Goal: Task Accomplishment & Management: Complete application form

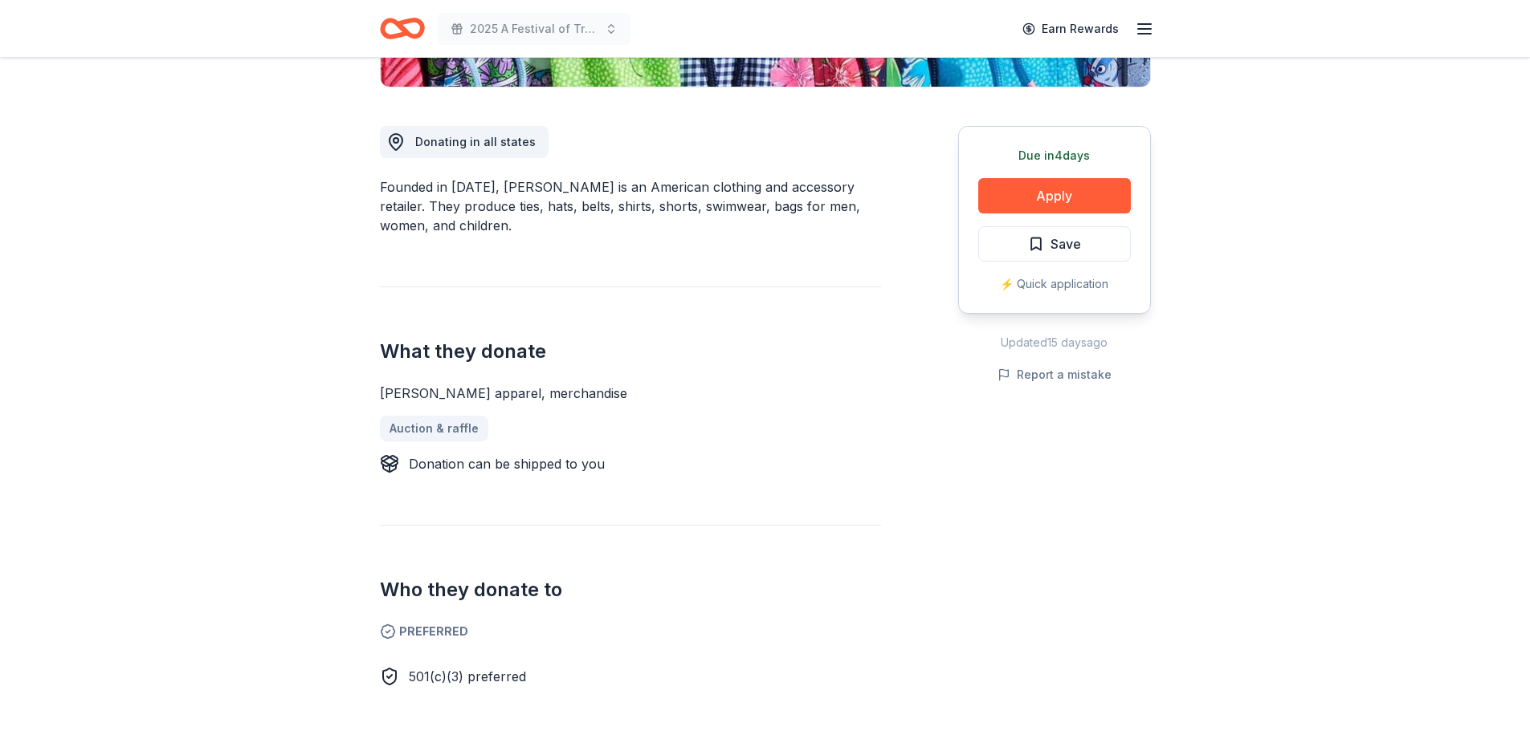
scroll to position [401, 0]
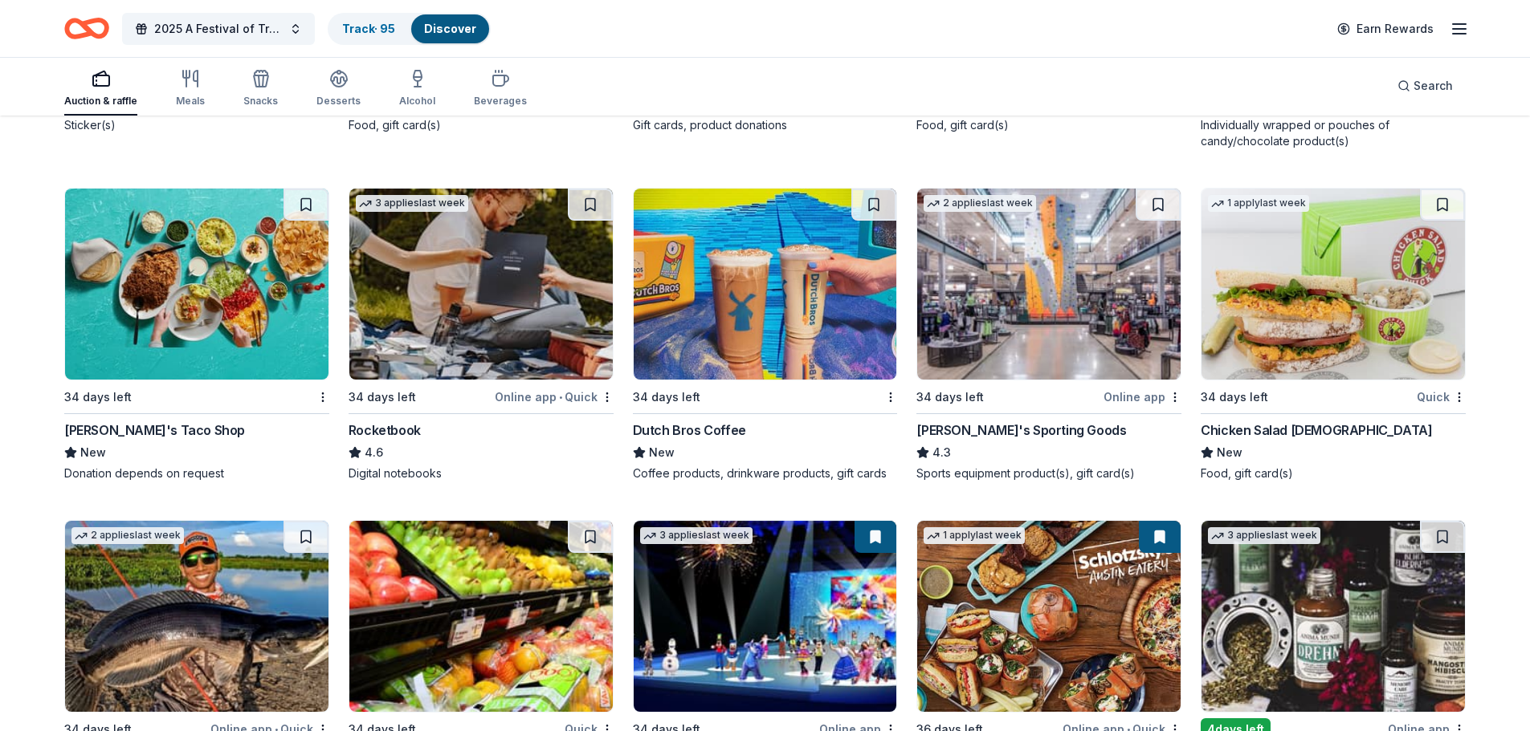
scroll to position [4879, 0]
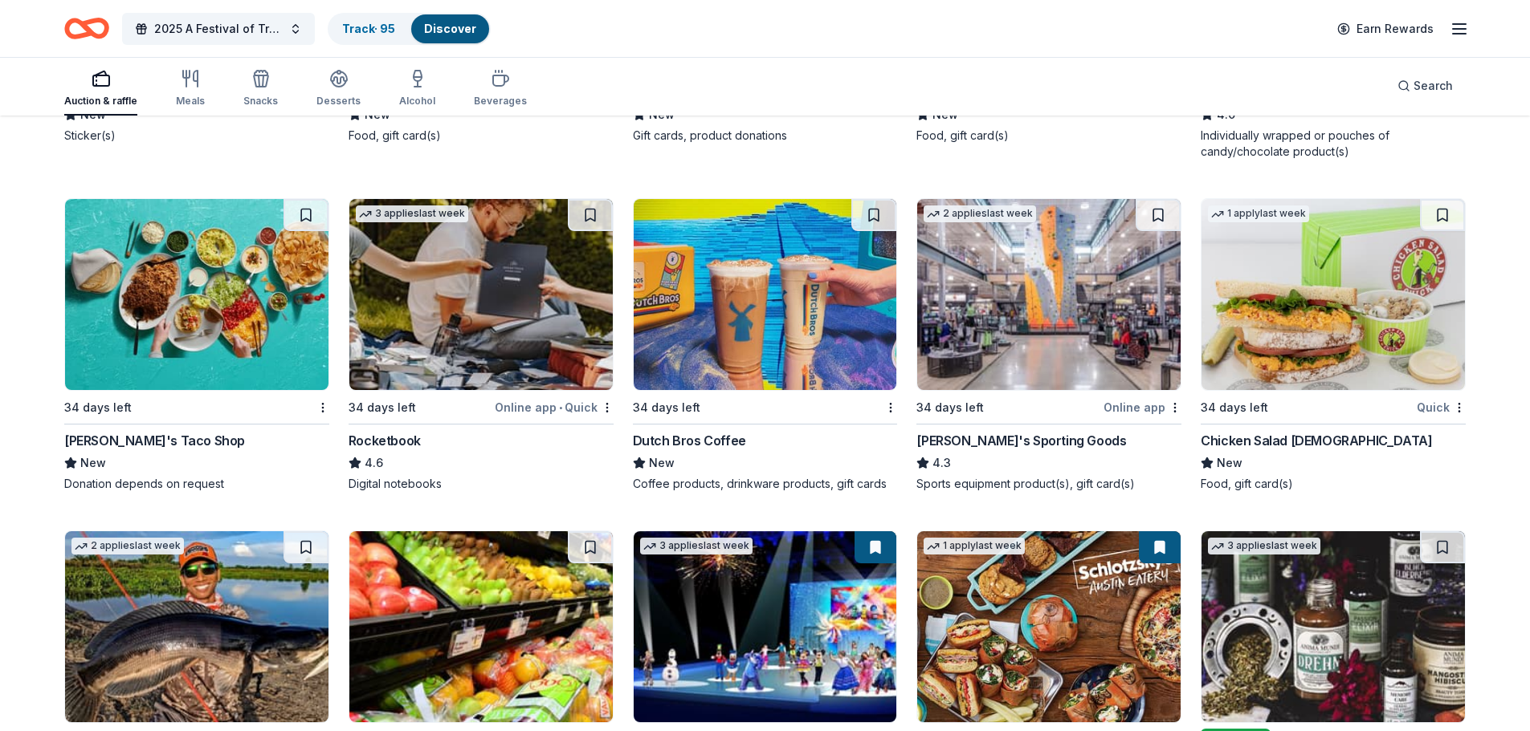
click at [754, 330] on img at bounding box center [764, 294] width 263 height 191
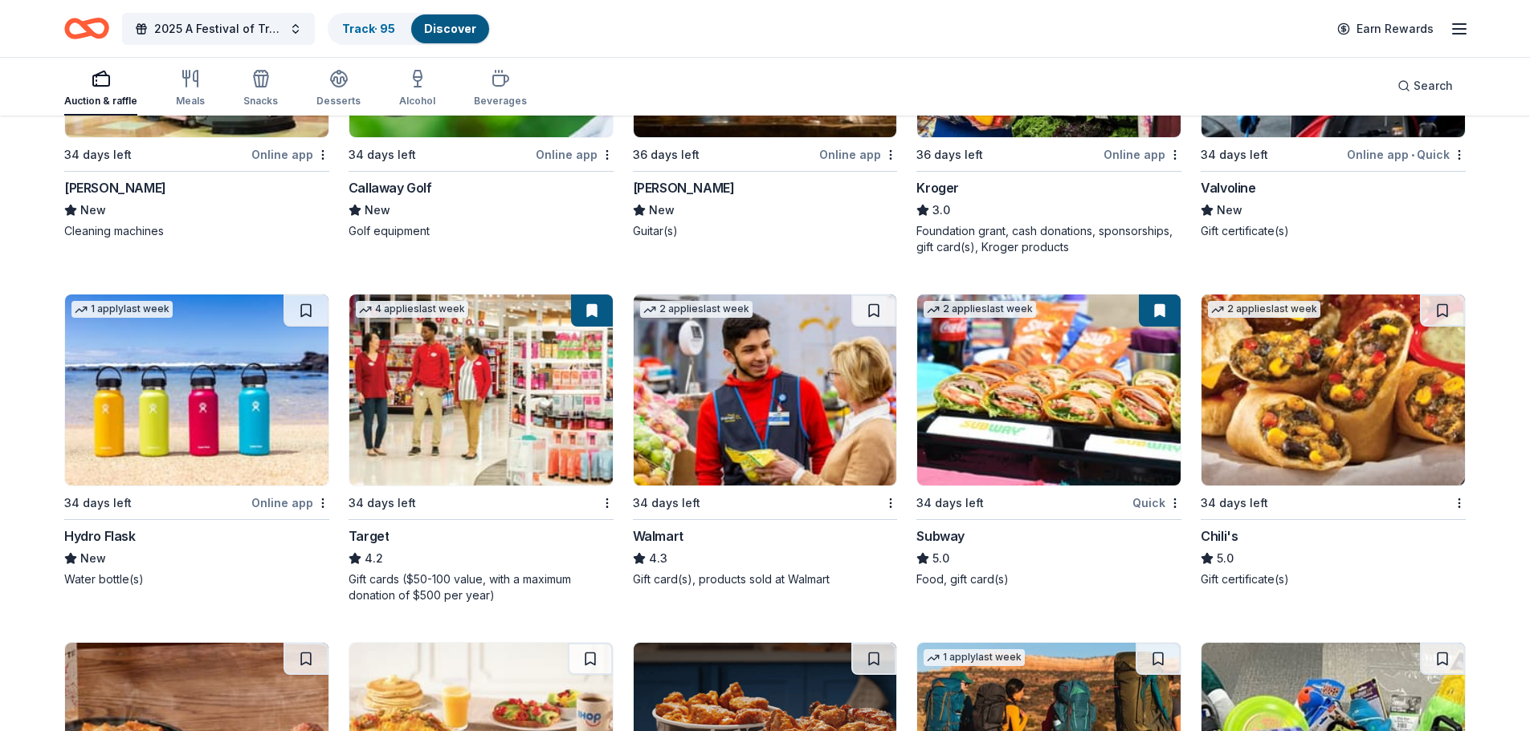
scroll to position [6511, 0]
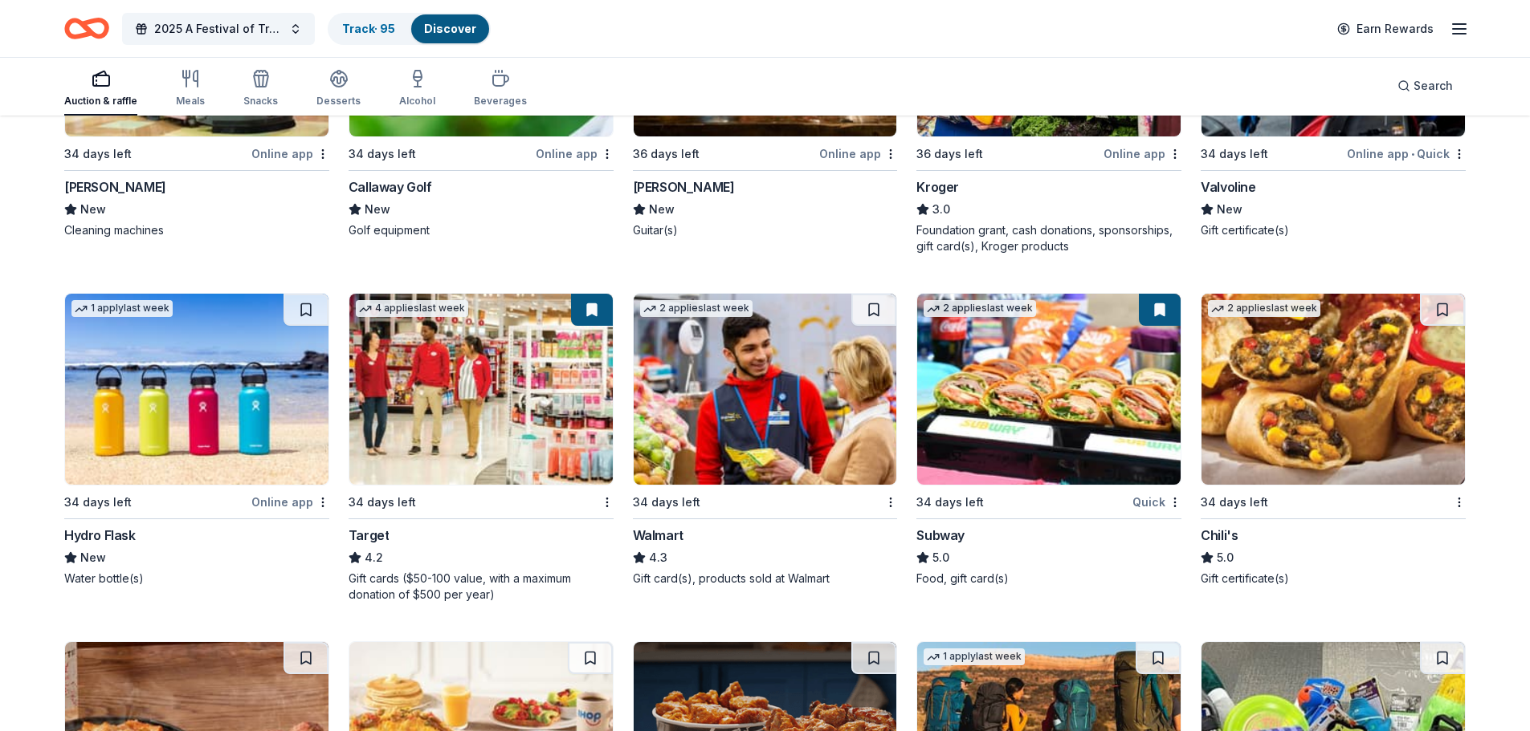
click at [1020, 377] on img at bounding box center [1048, 389] width 263 height 191
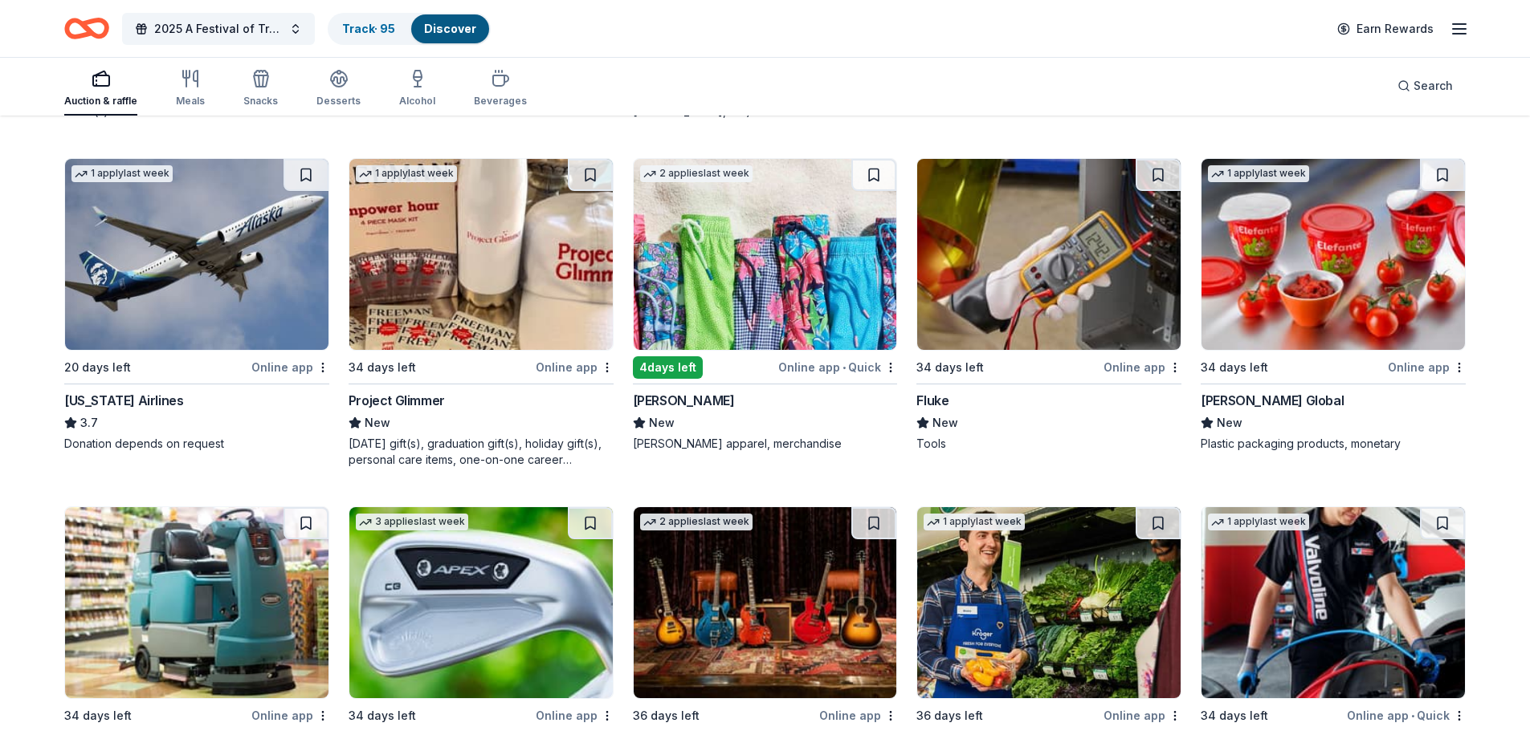
scroll to position [5868, 0]
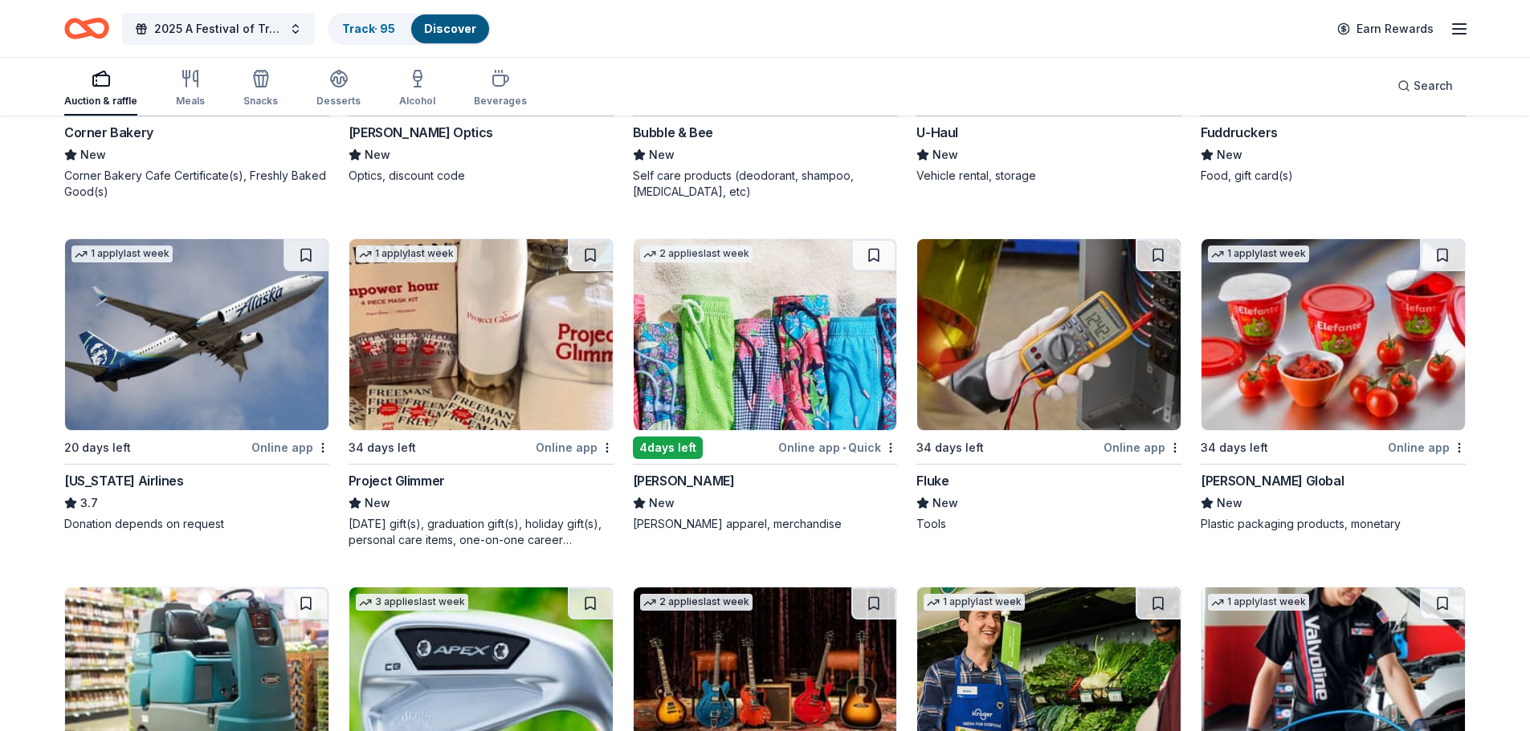
click at [166, 339] on img at bounding box center [196, 334] width 263 height 191
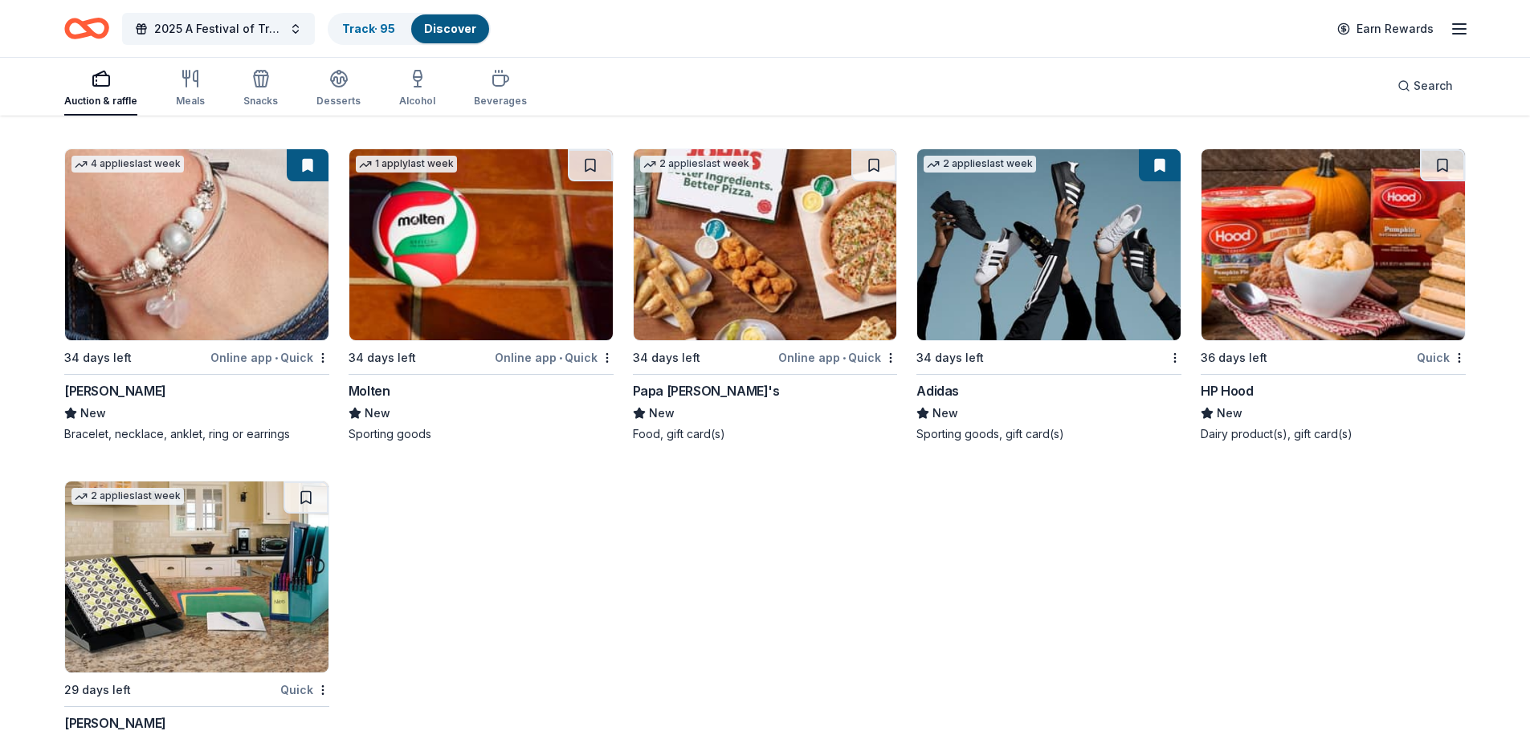
scroll to position [11497, 0]
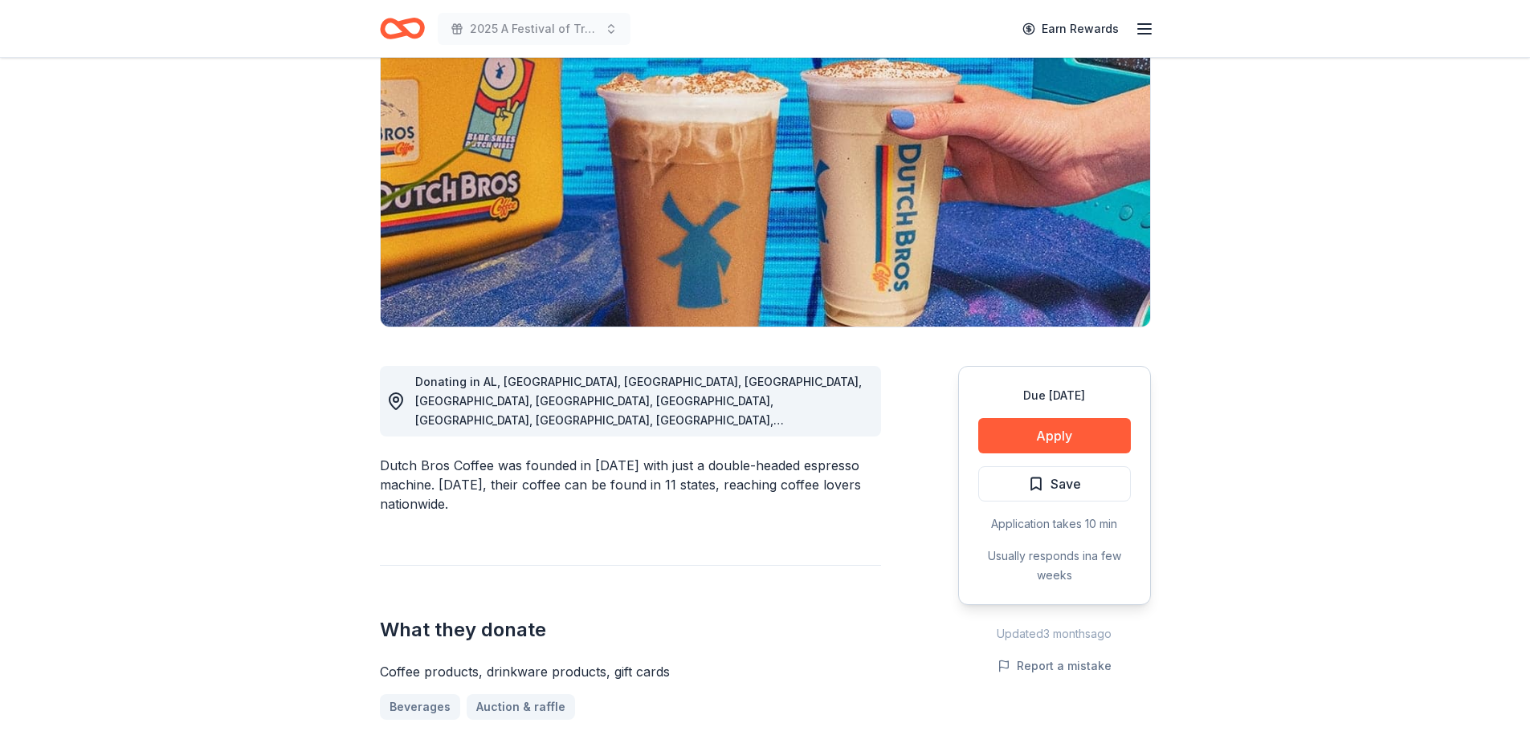
scroll to position [241, 0]
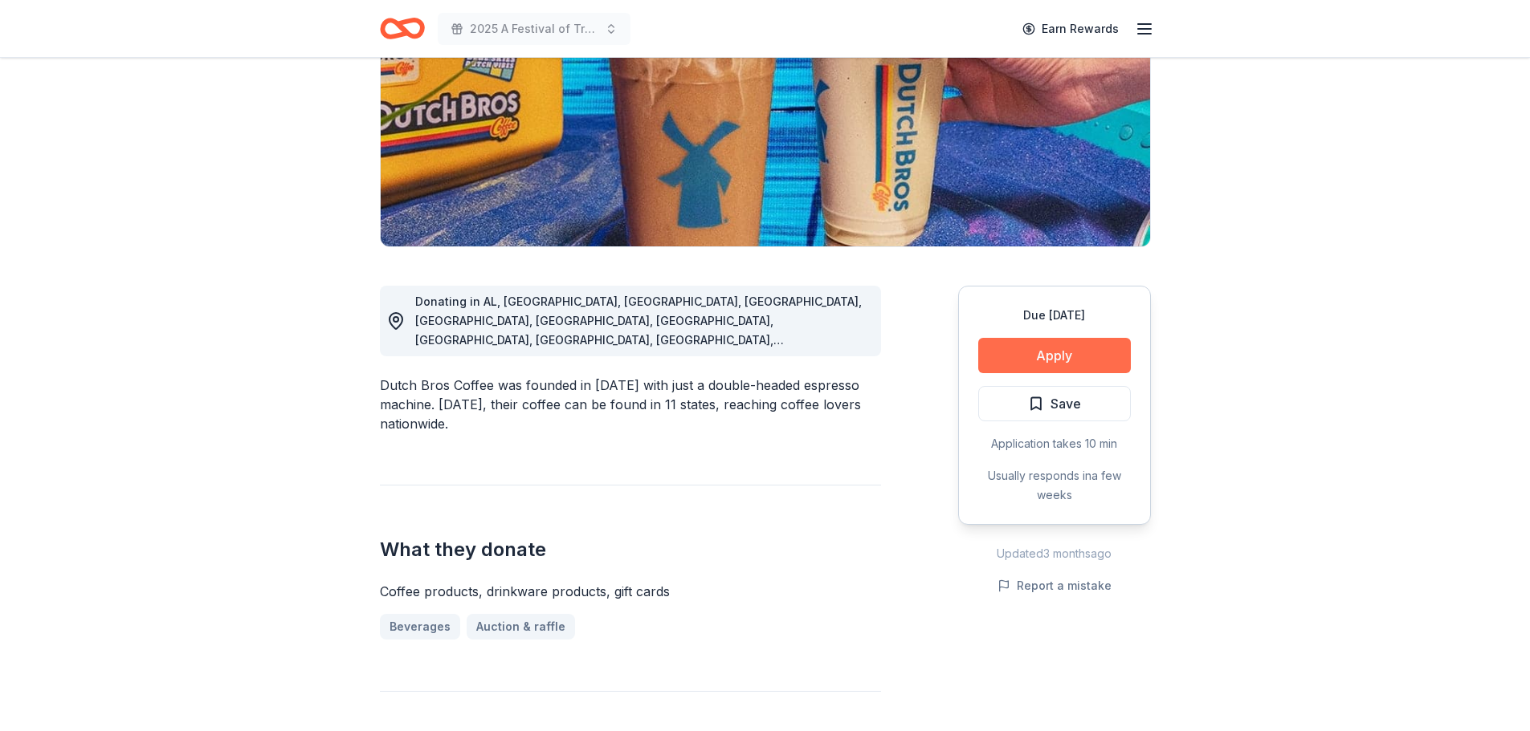
click at [1029, 353] on button "Apply" at bounding box center [1054, 355] width 153 height 35
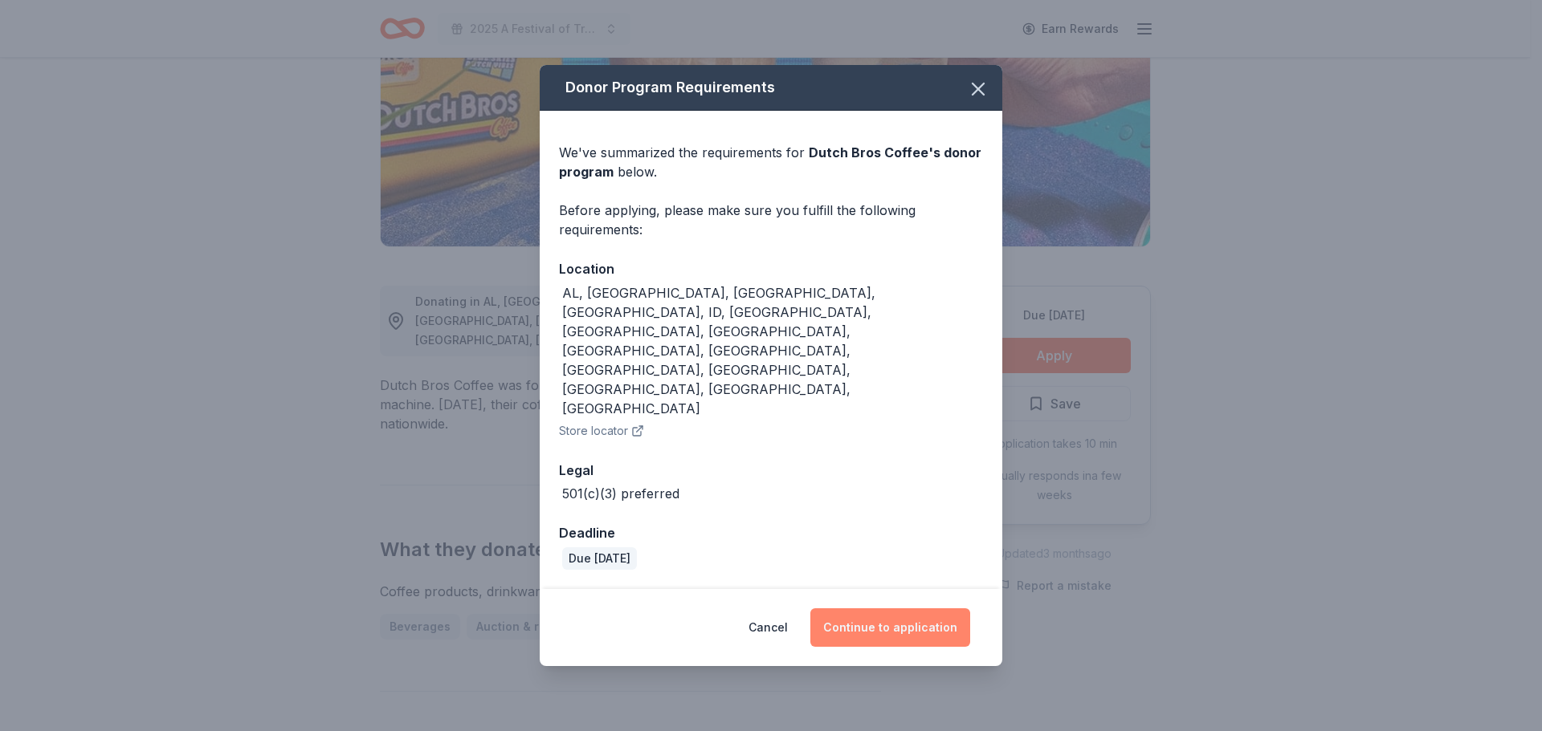
click at [892, 609] on button "Continue to application" at bounding box center [890, 628] width 160 height 39
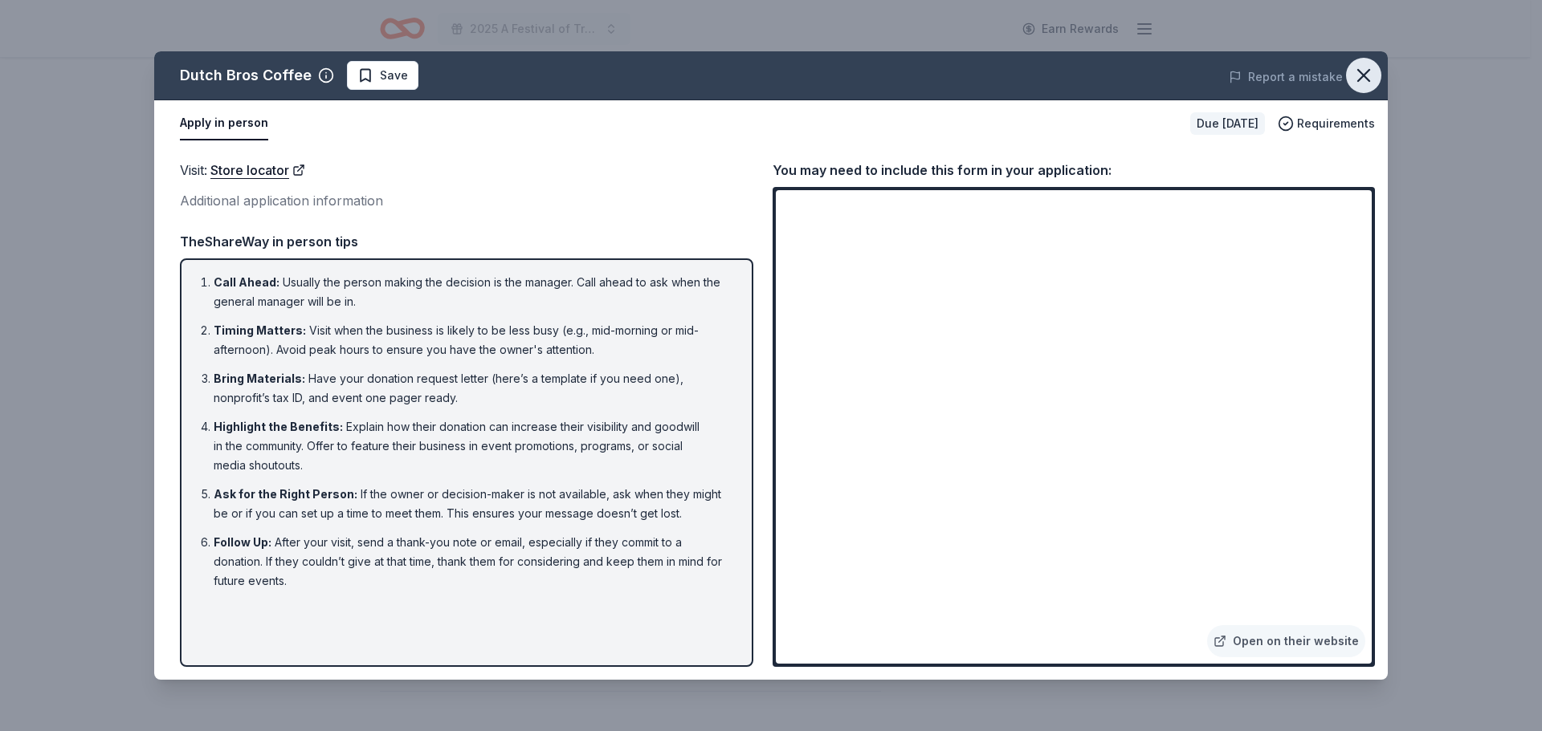
click at [1367, 73] on icon "button" at bounding box center [1363, 75] width 11 height 11
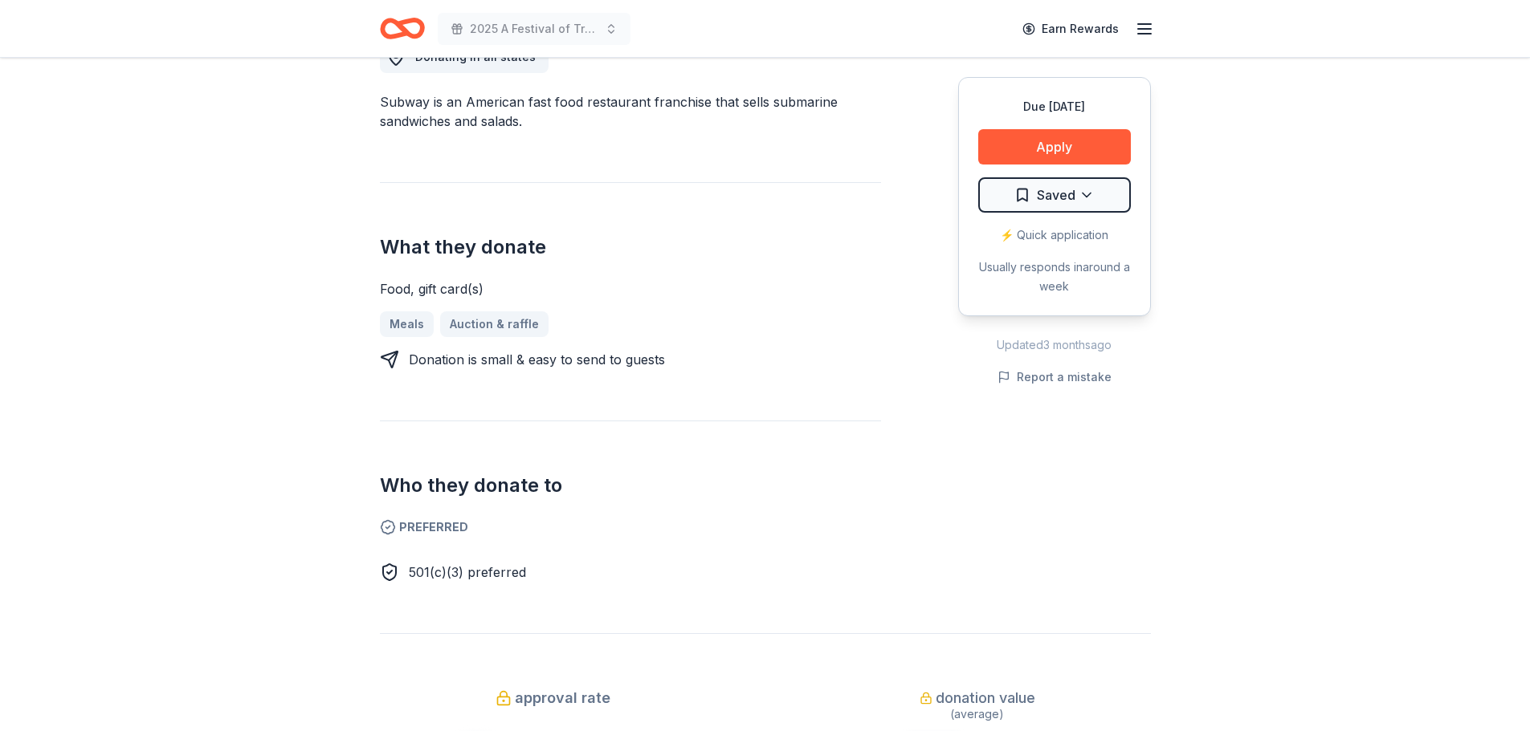
scroll to position [401, 0]
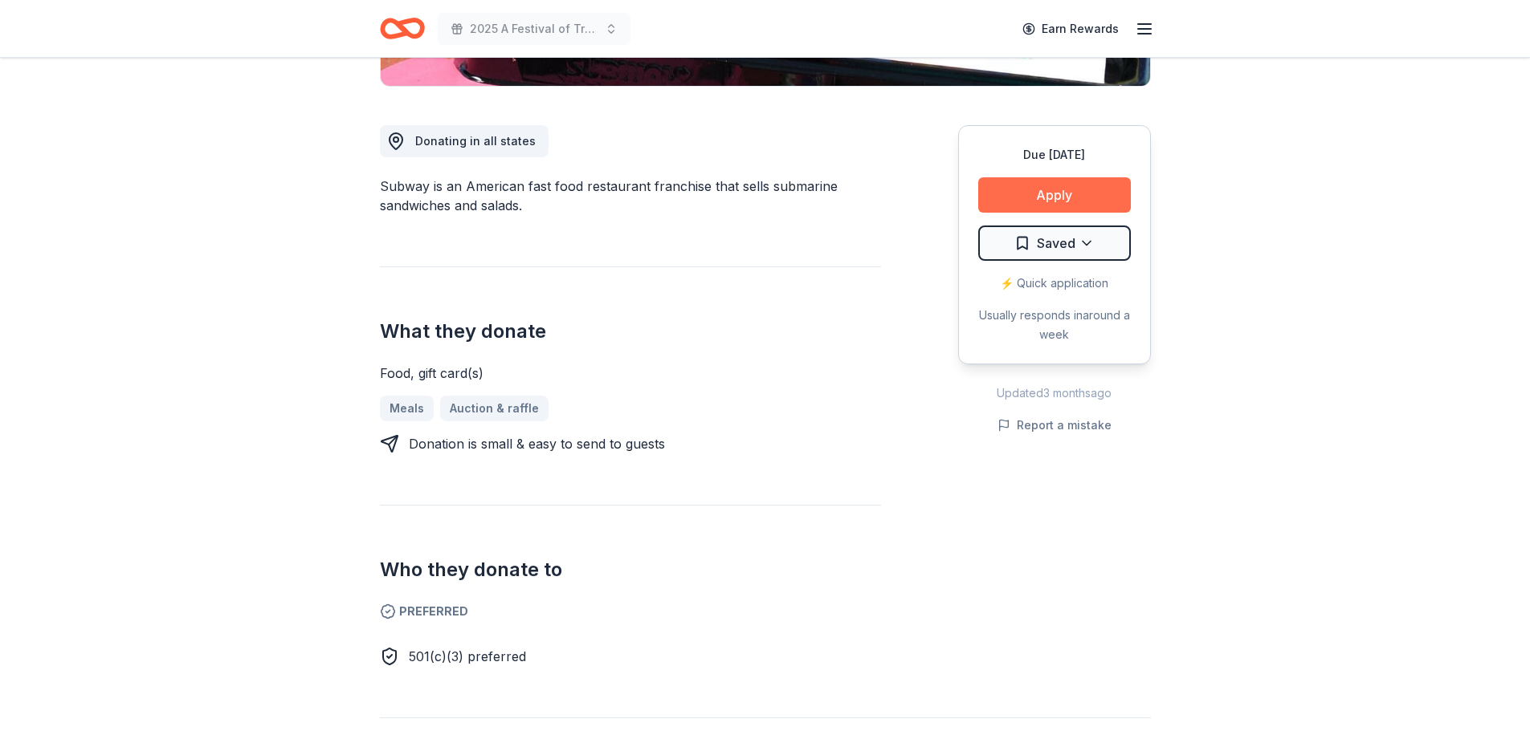
click at [1023, 189] on button "Apply" at bounding box center [1054, 194] width 153 height 35
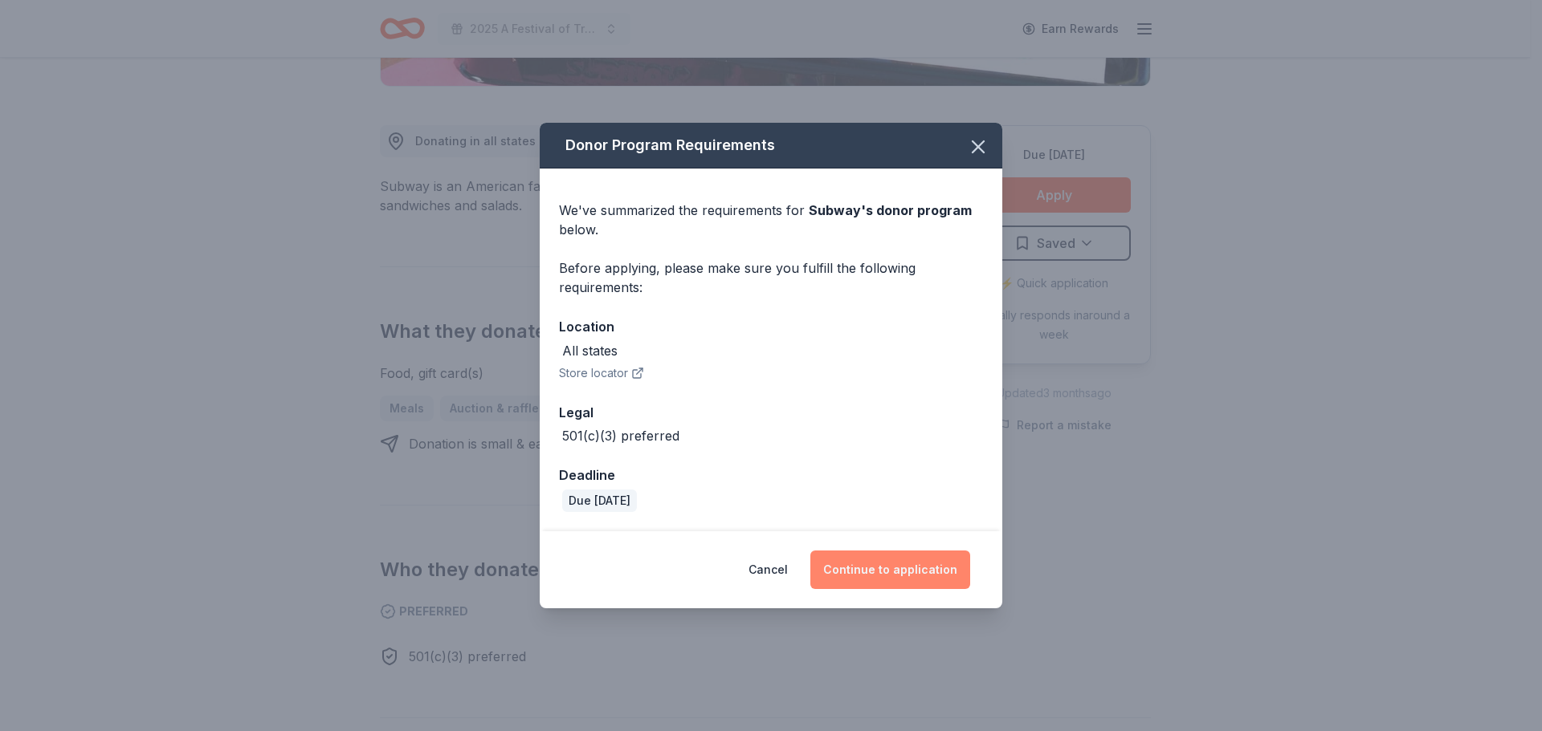
click at [898, 567] on button "Continue to application" at bounding box center [890, 570] width 160 height 39
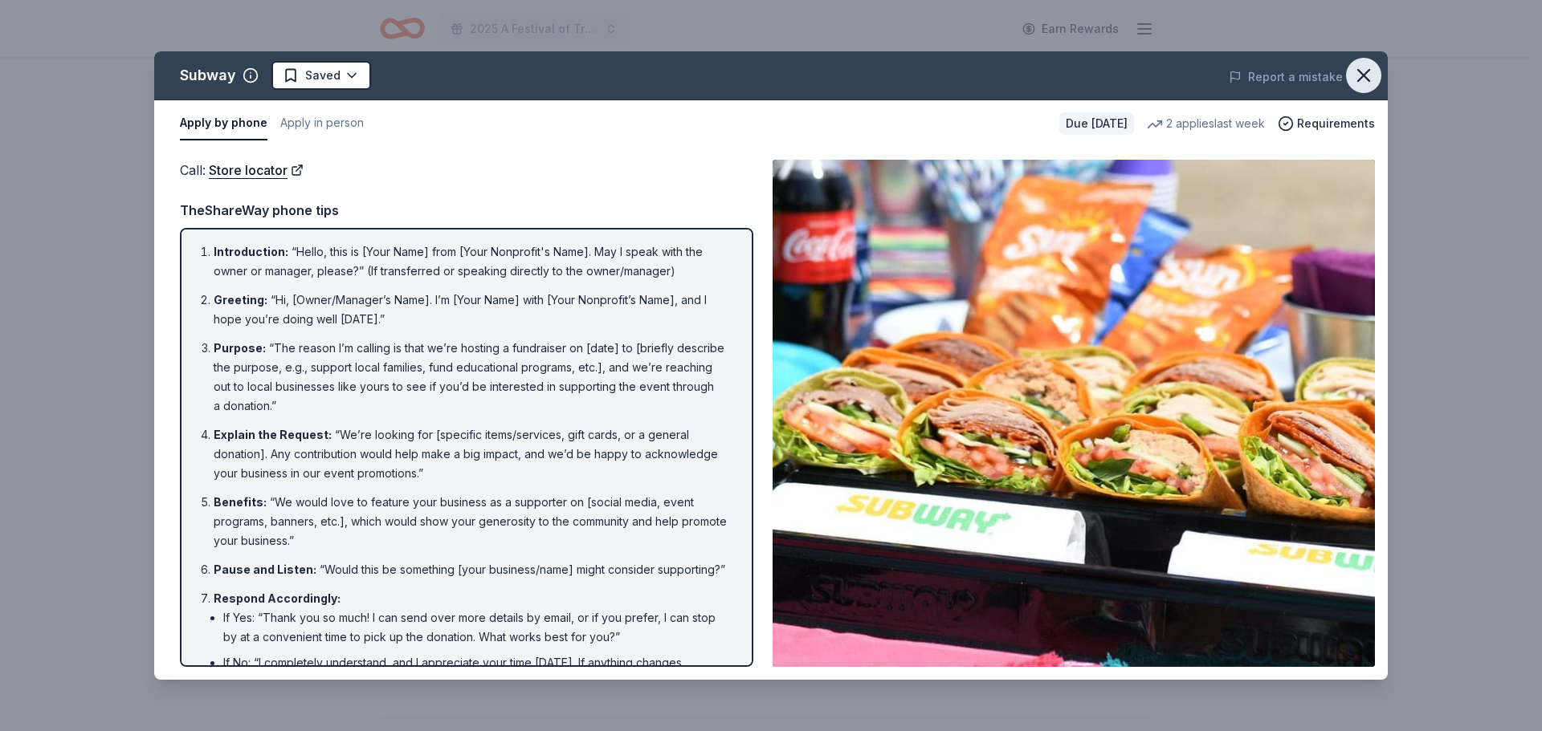
click at [1358, 67] on icon "button" at bounding box center [1363, 75] width 22 height 22
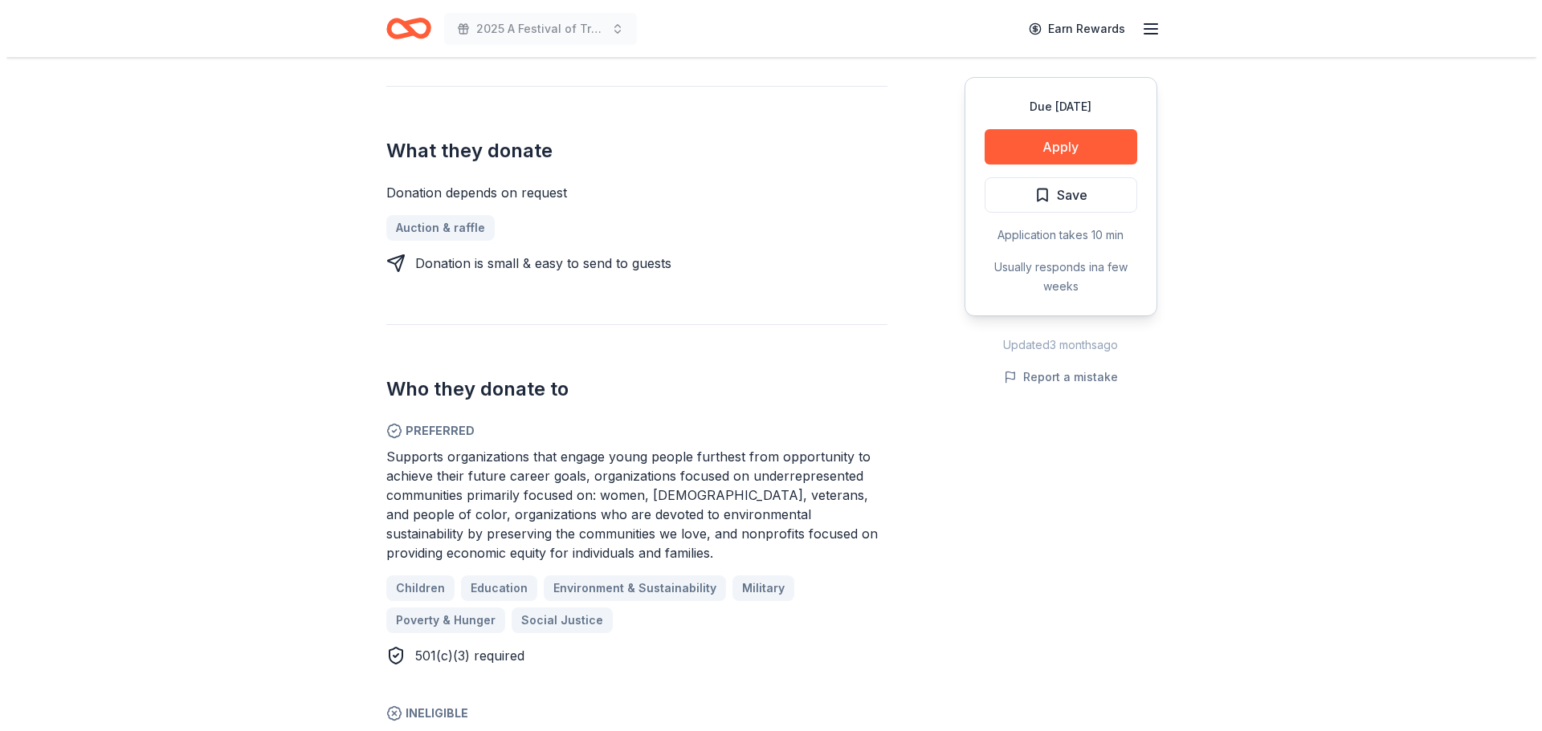
scroll to position [642, 0]
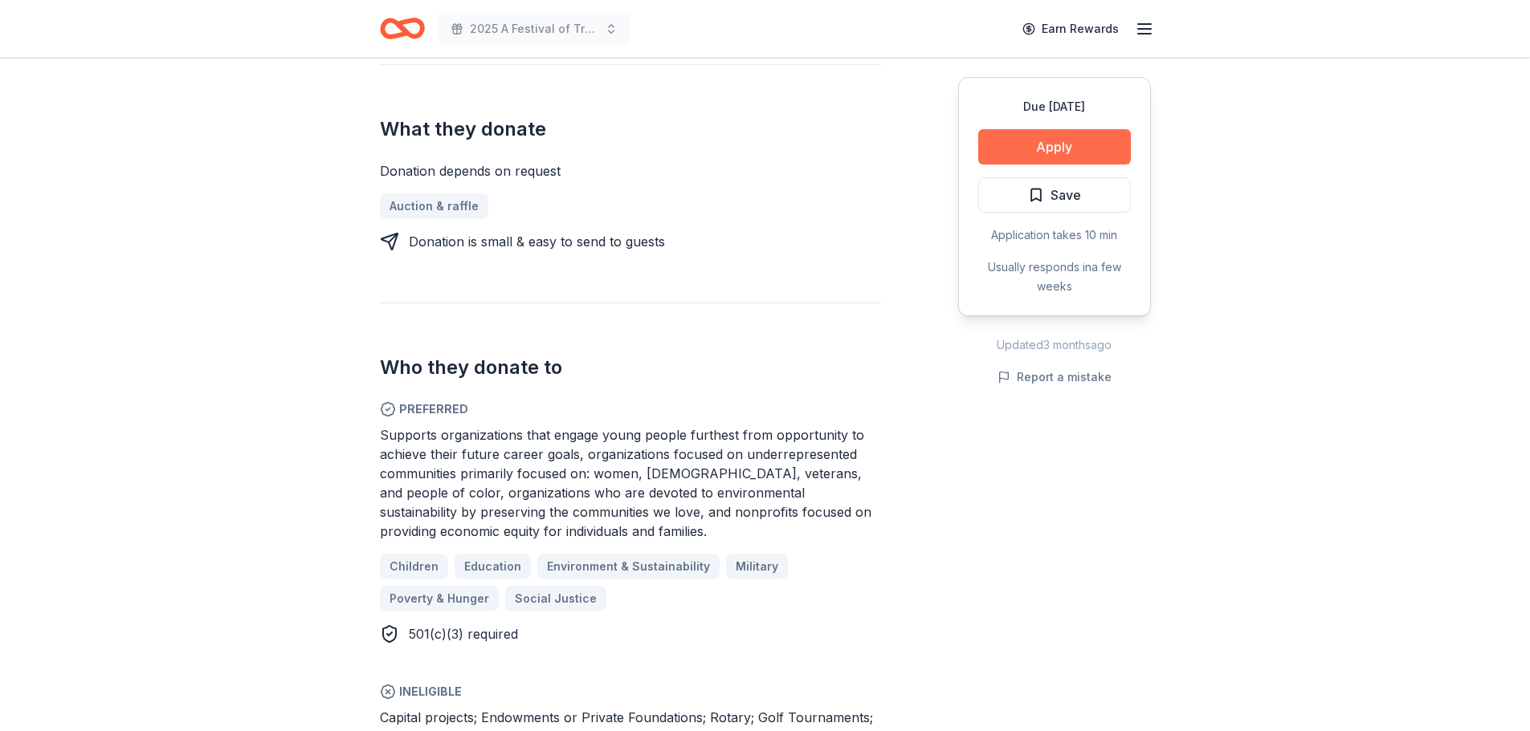
click at [1034, 150] on button "Apply" at bounding box center [1054, 146] width 153 height 35
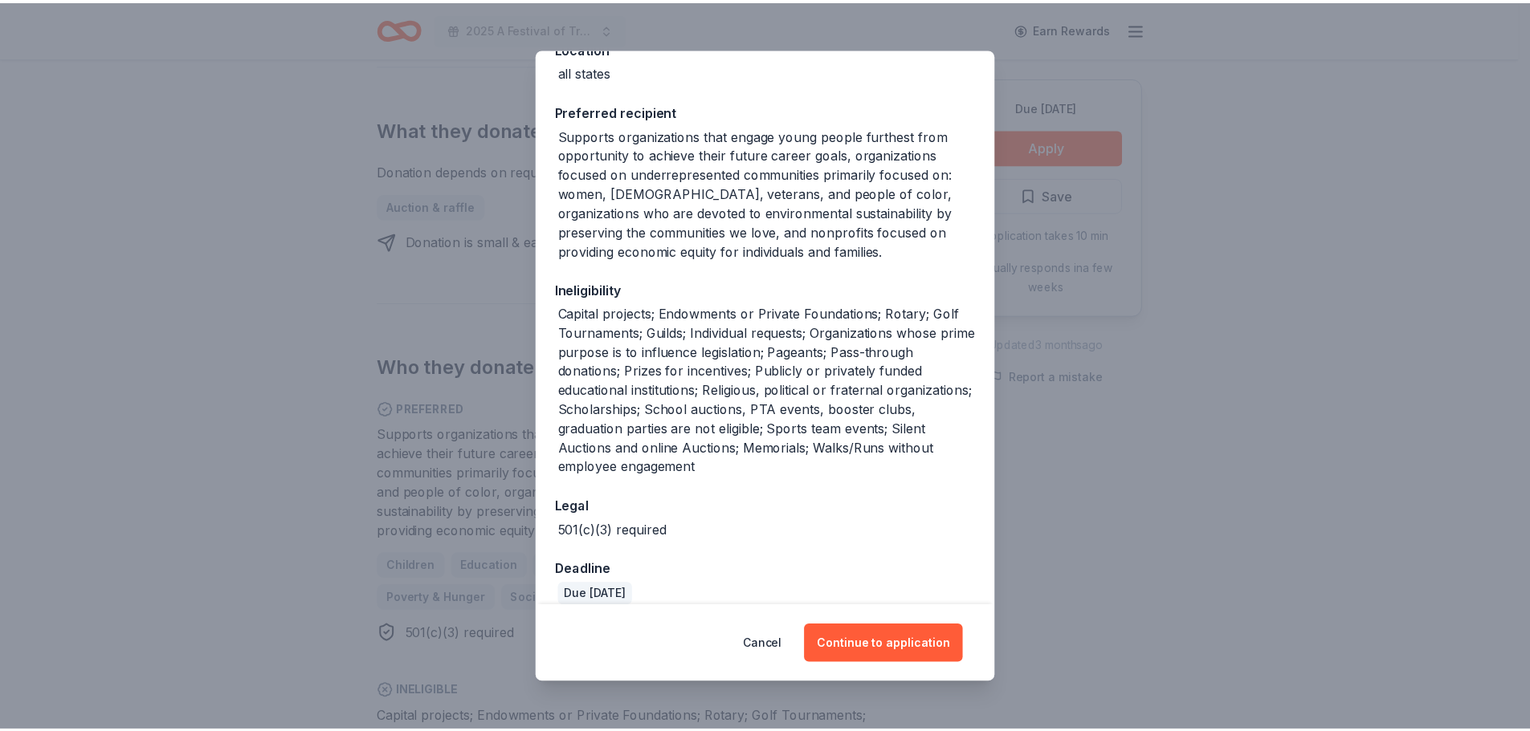
scroll to position [223, 0]
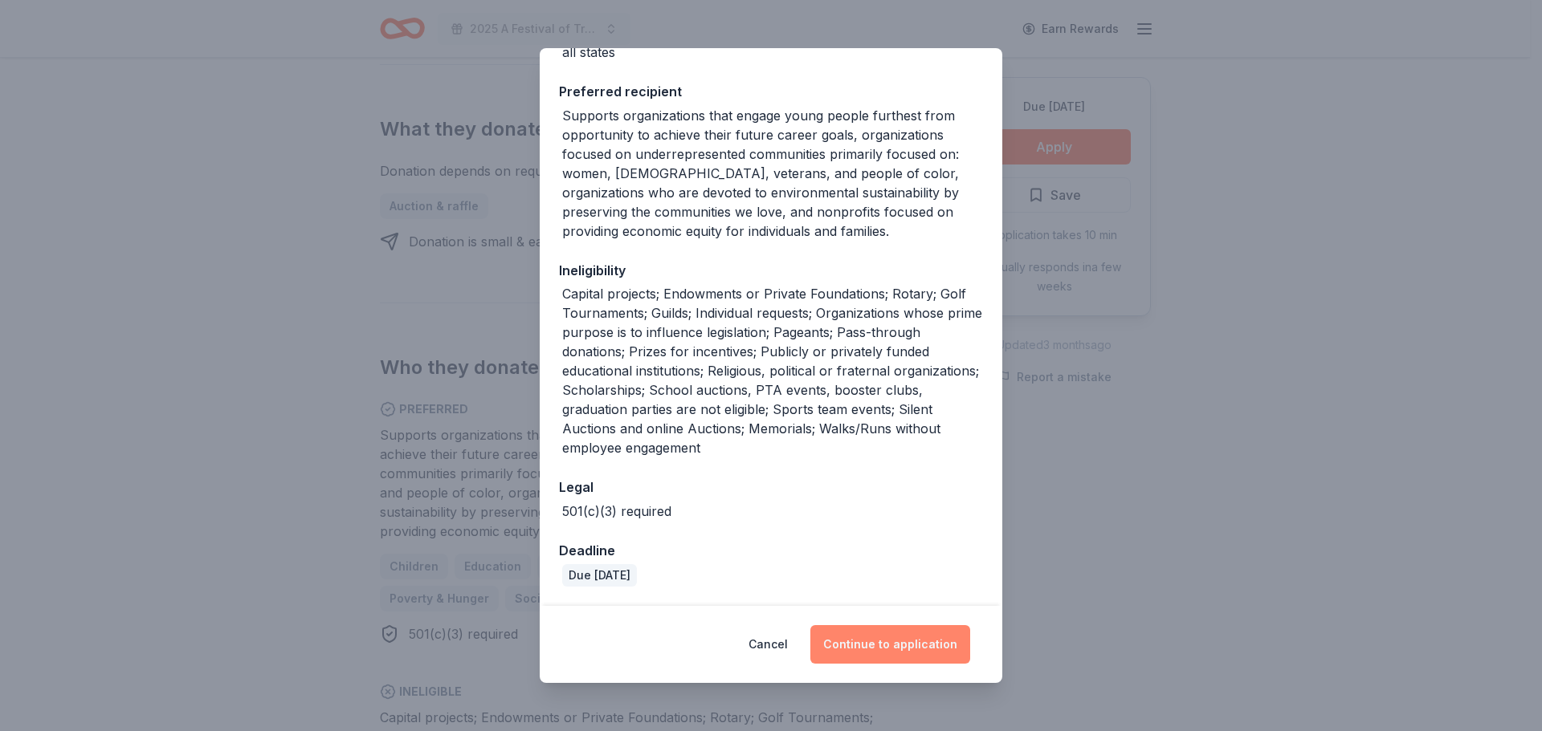
click at [894, 657] on button "Continue to application" at bounding box center [890, 644] width 160 height 39
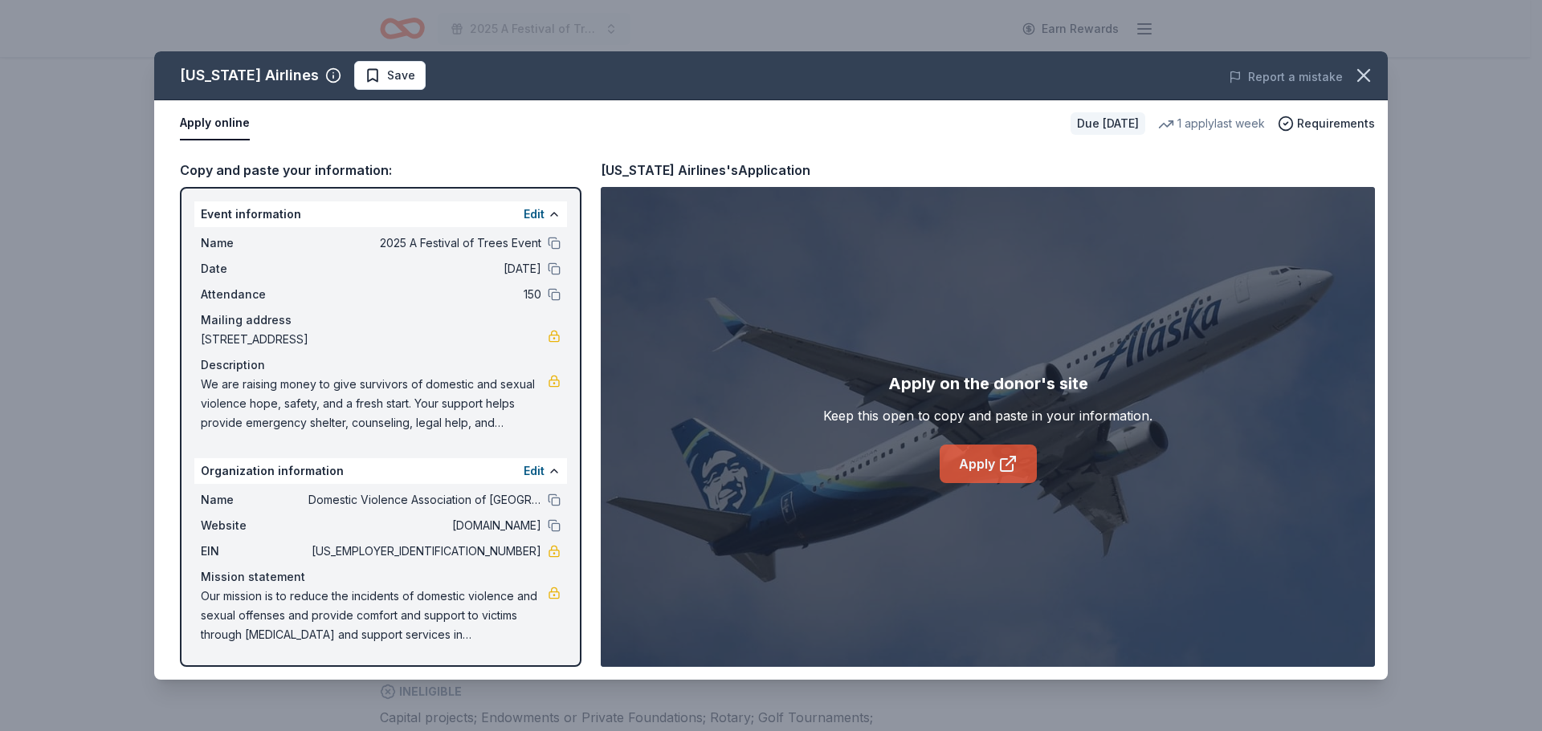
click at [992, 458] on link "Apply" at bounding box center [987, 464] width 97 height 39
click at [1361, 72] on icon "button" at bounding box center [1363, 75] width 11 height 11
